Goal: Task Accomplishment & Management: Manage account settings

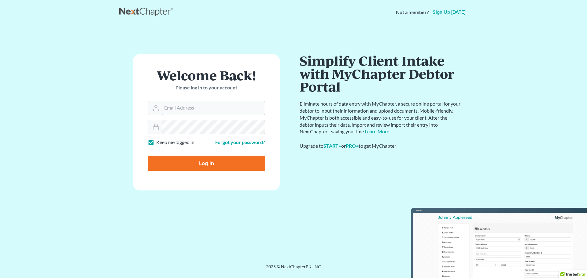
type input "[EMAIL_ADDRESS][PERSON_NAME][DOMAIN_NAME]"
drag, startPoint x: 203, startPoint y: 162, endPoint x: 198, endPoint y: 160, distance: 4.9
click at [202, 161] on input "Log In" at bounding box center [206, 163] width 117 height 15
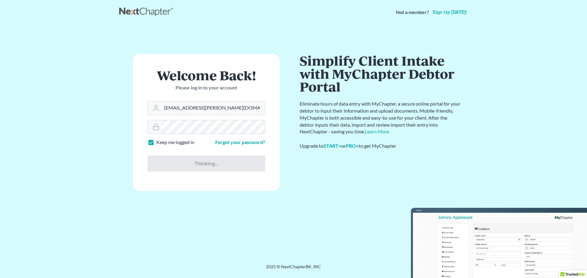
type input "Thinking..."
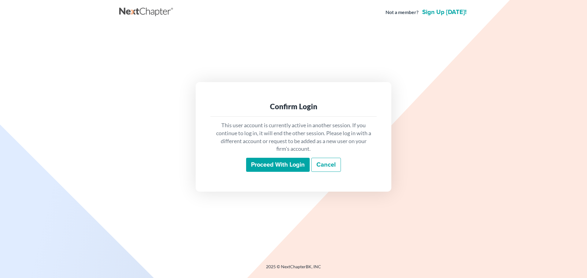
click at [285, 167] on input "Proceed with login" at bounding box center [278, 165] width 64 height 14
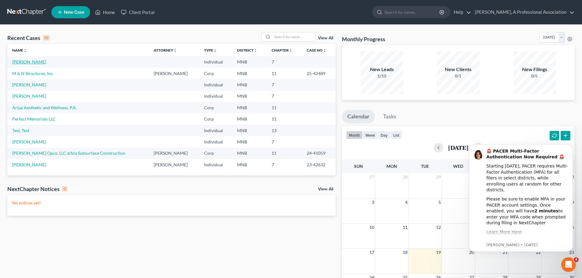
click at [31, 62] on link "Gibson, Herb" at bounding box center [29, 61] width 34 height 5
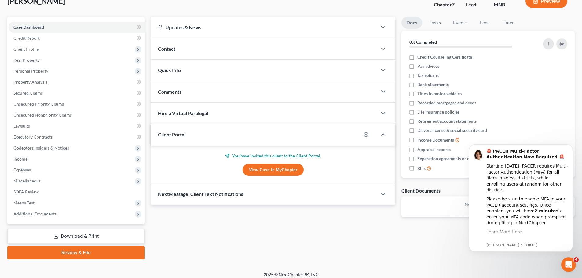
scroll to position [46, 0]
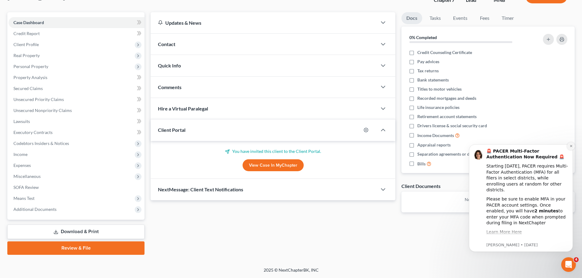
click at [572, 147] on icon "Dismiss notification" at bounding box center [571, 146] width 2 height 2
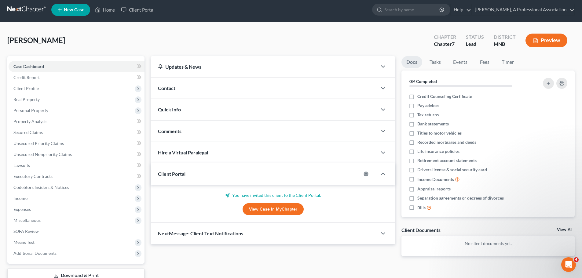
scroll to position [0, 0]
